Goal: Find specific page/section: Find specific page/section

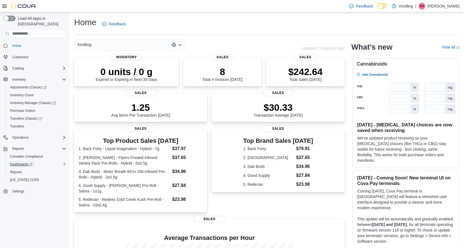
click at [18, 162] on span "Dashboards" at bounding box center [21, 164] width 22 height 4
